Goal: Transaction & Acquisition: Subscribe to service/newsletter

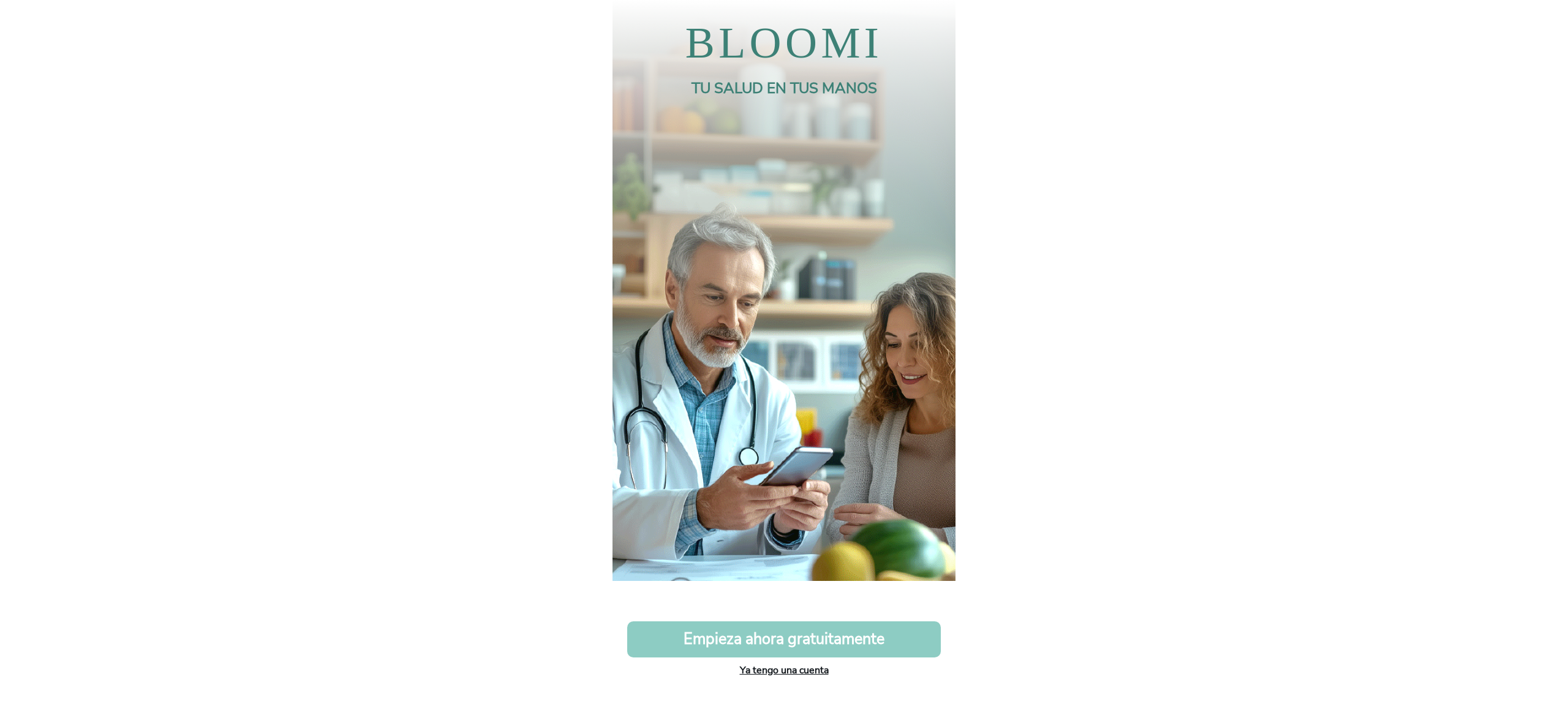
click at [765, 663] on link "Ya tengo una cuenta" at bounding box center [784, 670] width 89 height 14
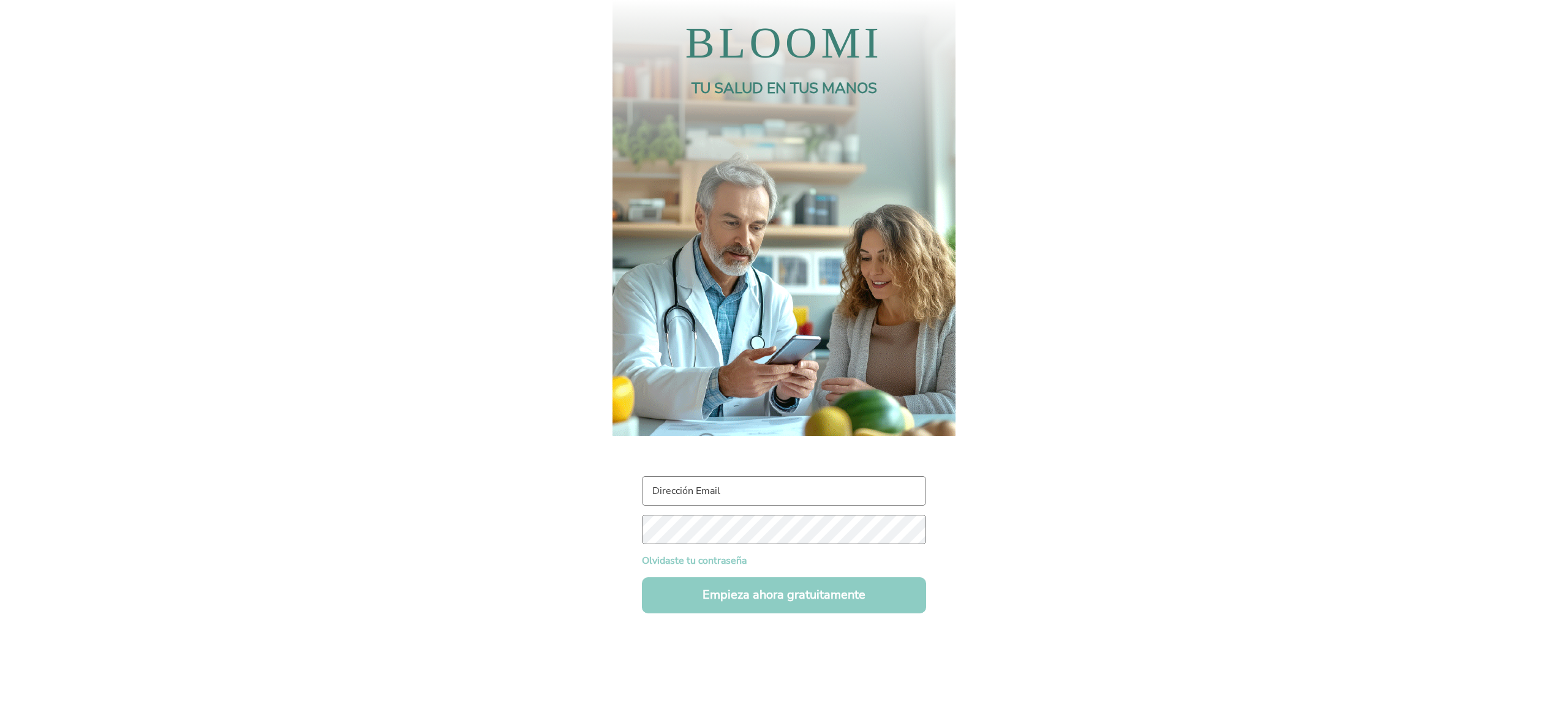
click at [731, 506] on div "Olvidaste tu contraseña Empieza ahora gratuitamente" at bounding box center [783, 545] width 284 height 137
click at [725, 482] on input "text" at bounding box center [783, 491] width 284 height 29
type input "[PERSON_NAME][EMAIL_ADDRESS][DOMAIN_NAME]"
click at [731, 595] on button "Empieza ahora gratuitamente" at bounding box center [783, 595] width 284 height 36
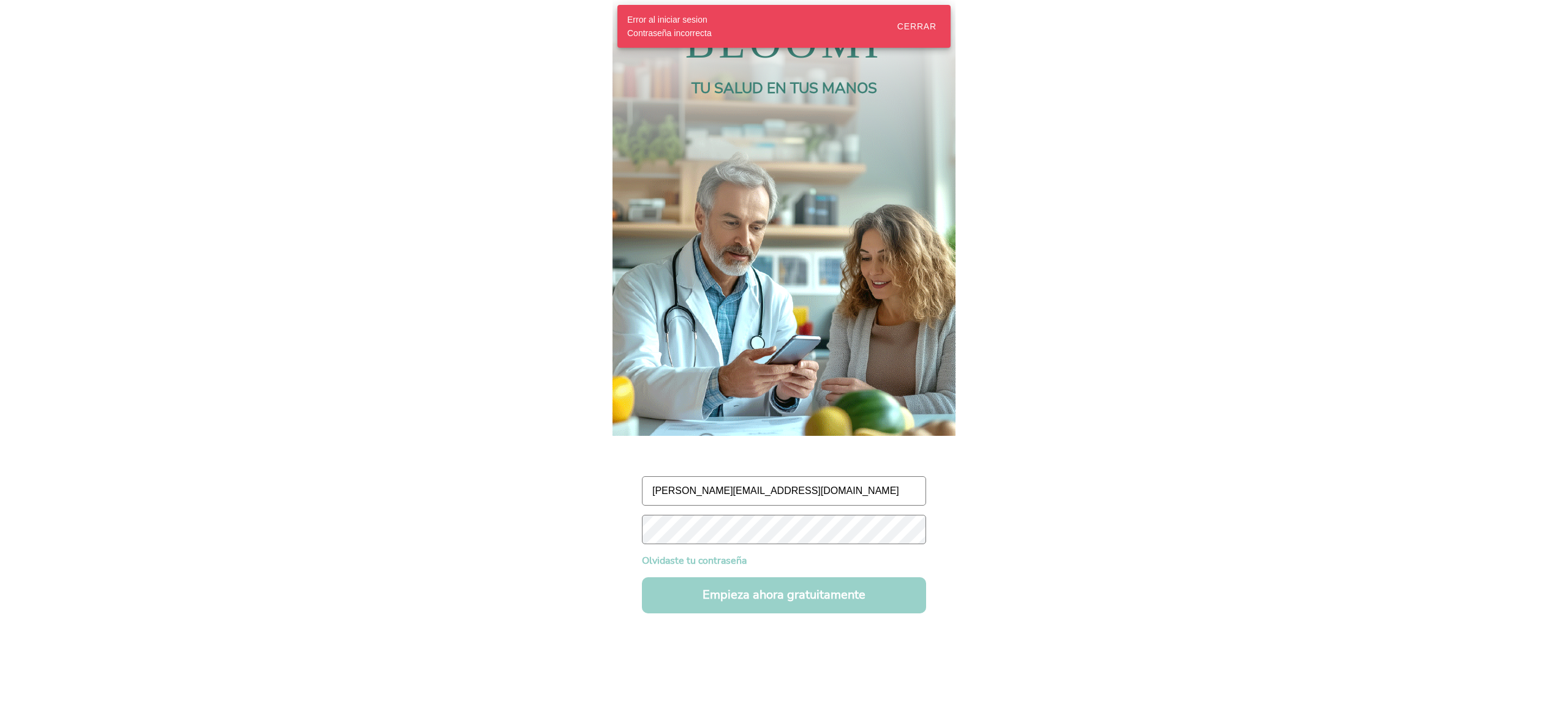
click at [703, 597] on button "Empieza ahora gratuitamente" at bounding box center [783, 595] width 284 height 36
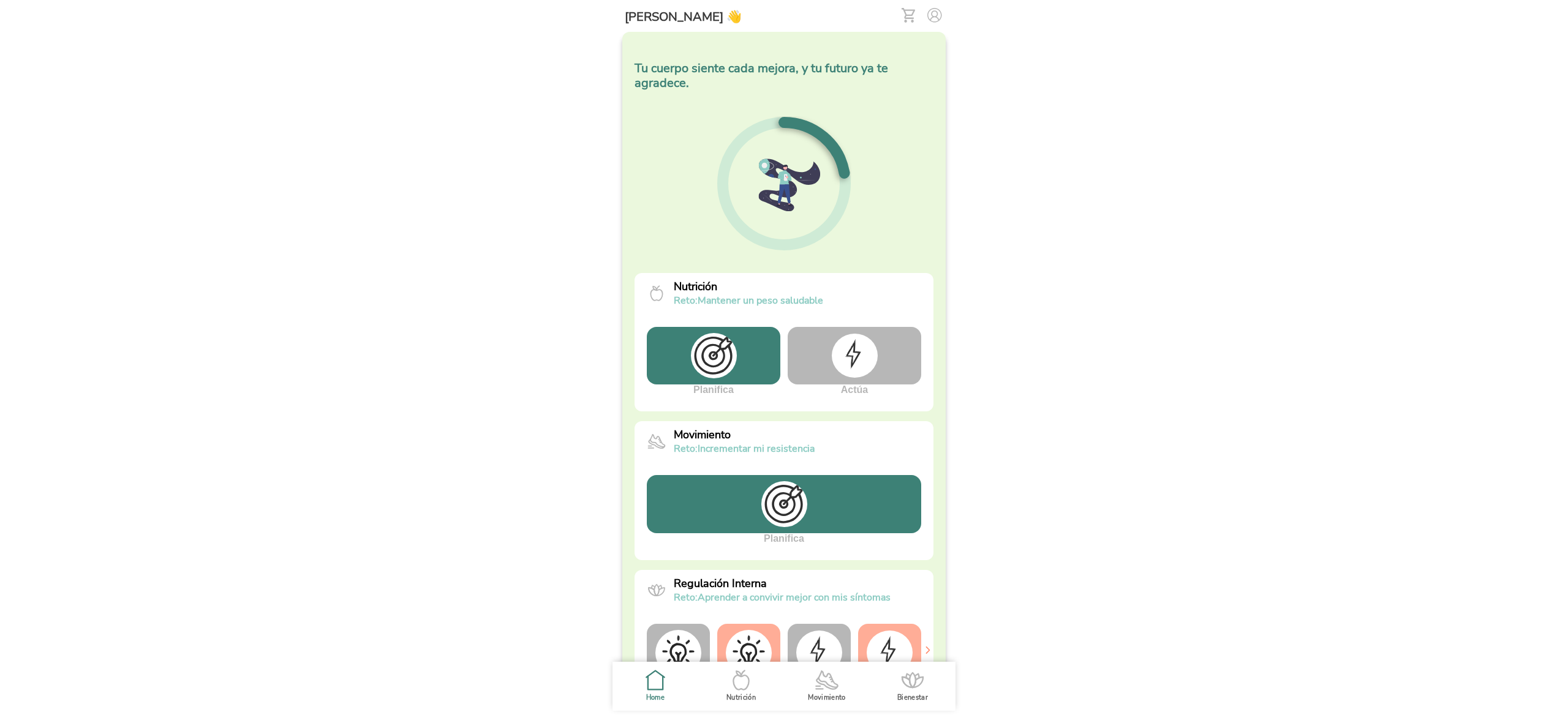
scroll to position [176, 0]
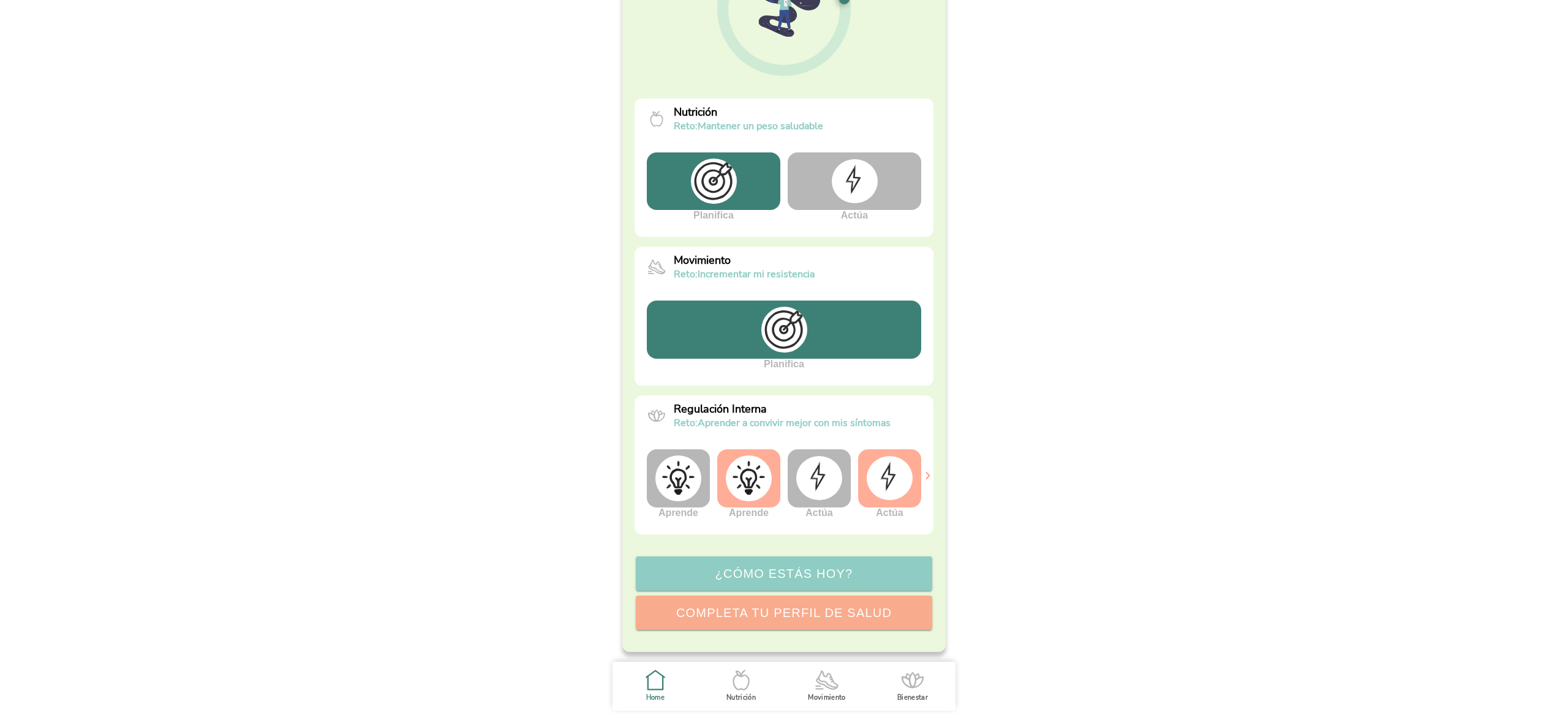
click at [812, 479] on img at bounding box center [819, 478] width 46 height 44
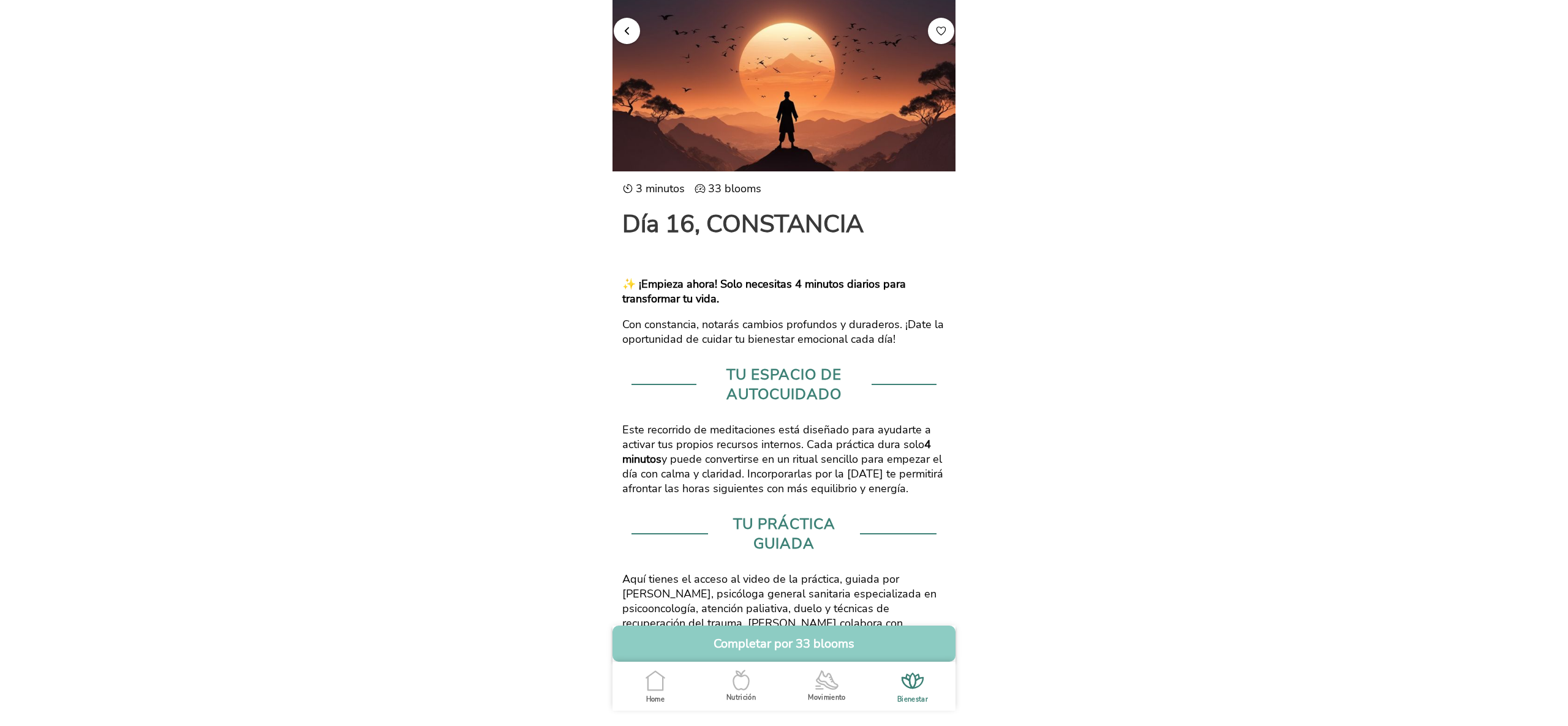
click at [621, 29] on span "button" at bounding box center [627, 30] width 11 height 11
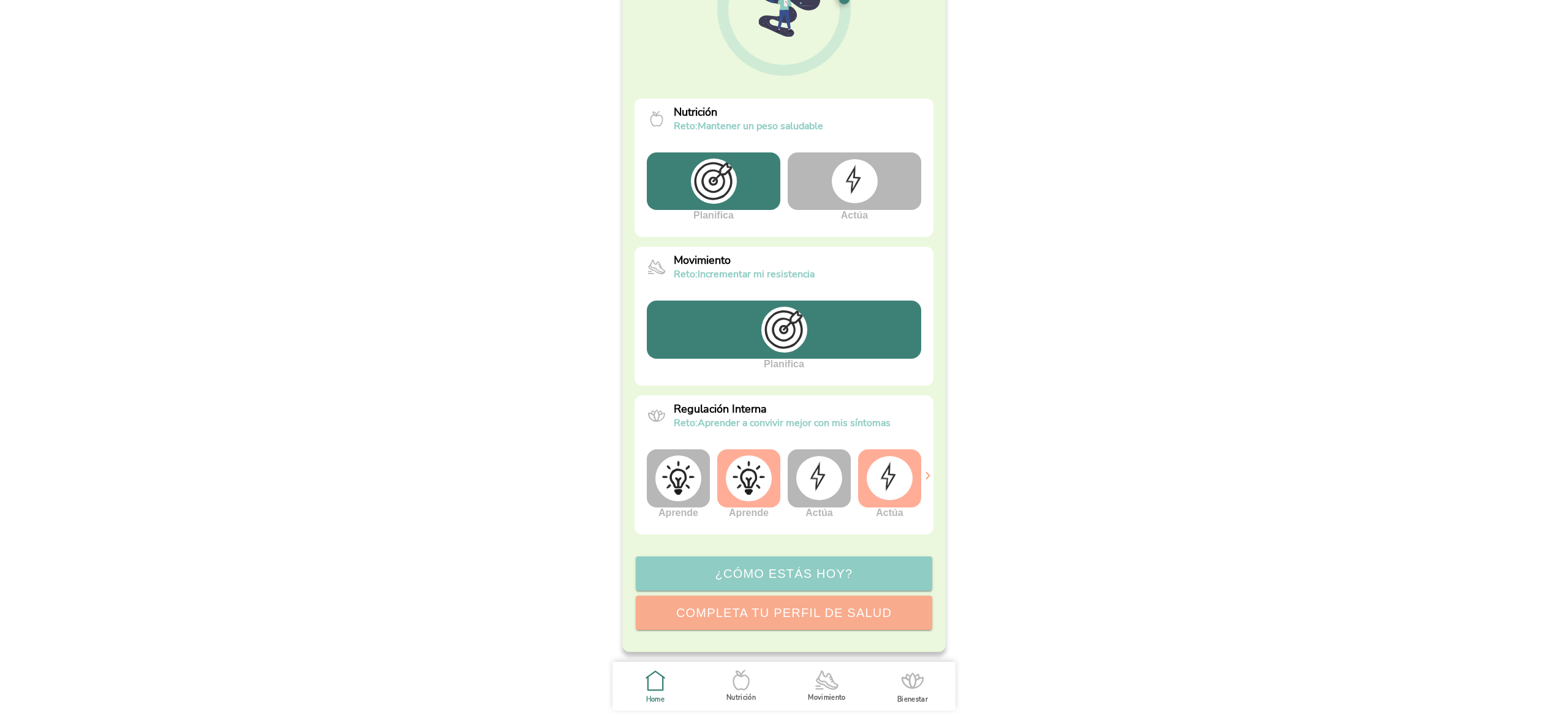
click at [882, 485] on img at bounding box center [889, 478] width 46 height 44
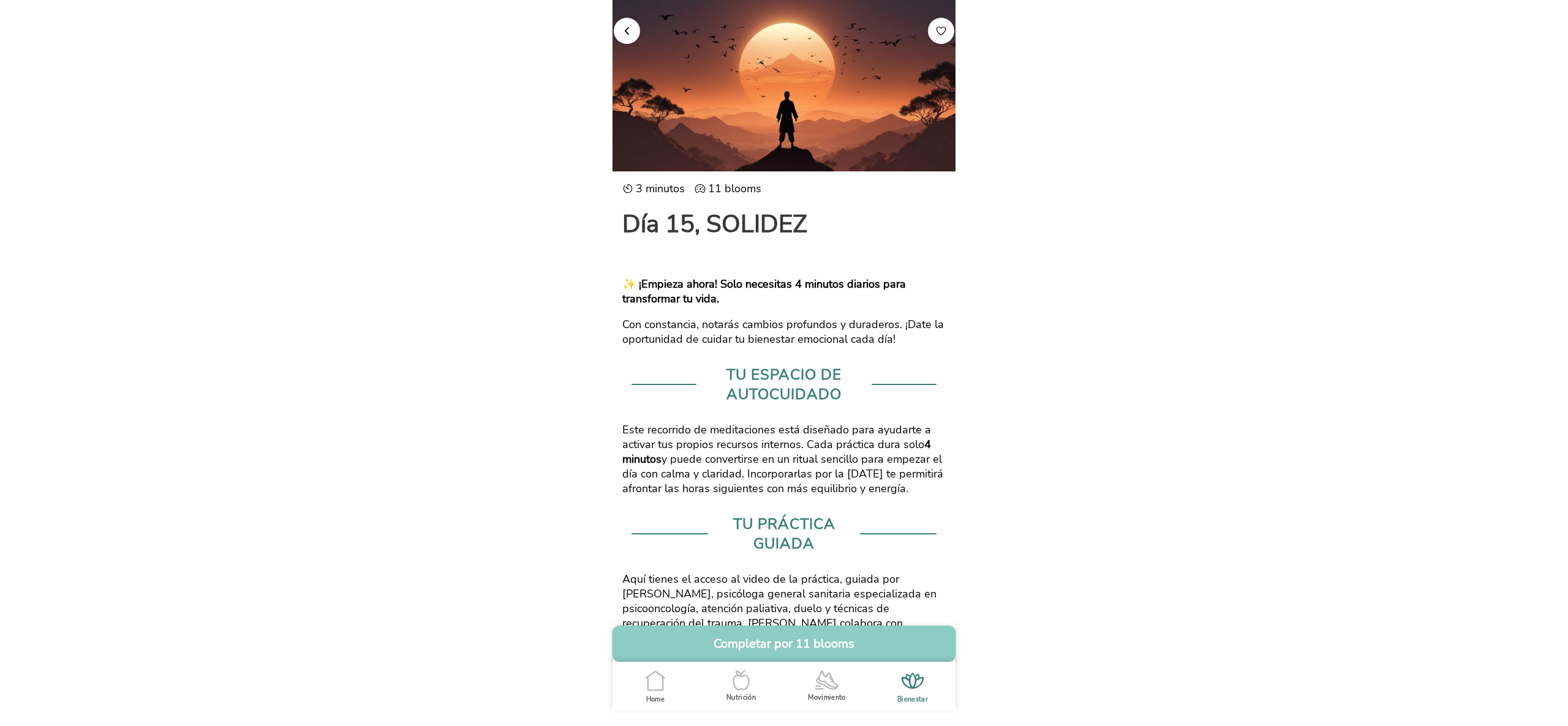
click at [621, 36] on span "button" at bounding box center [627, 30] width 11 height 11
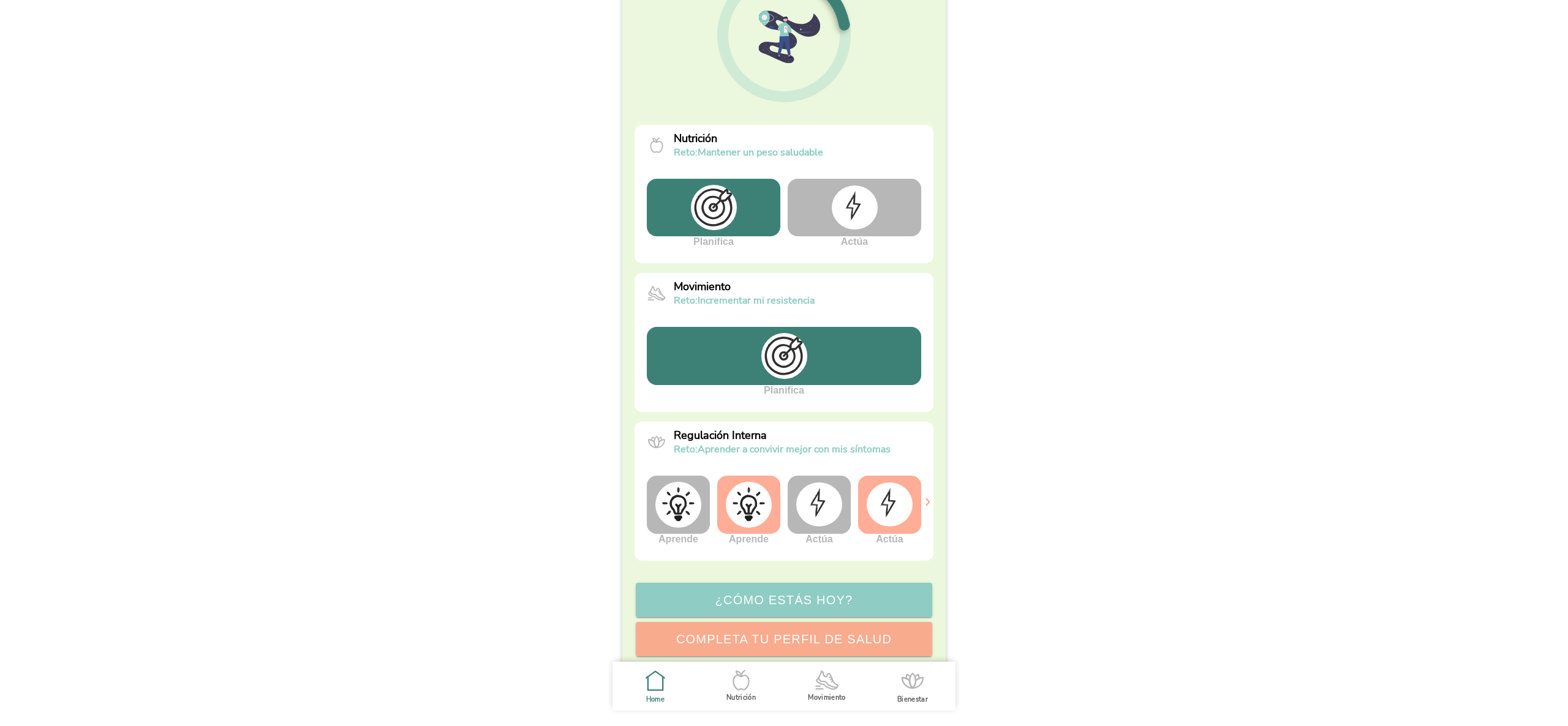
scroll to position [151, 0]
